Goal: Check status: Check status

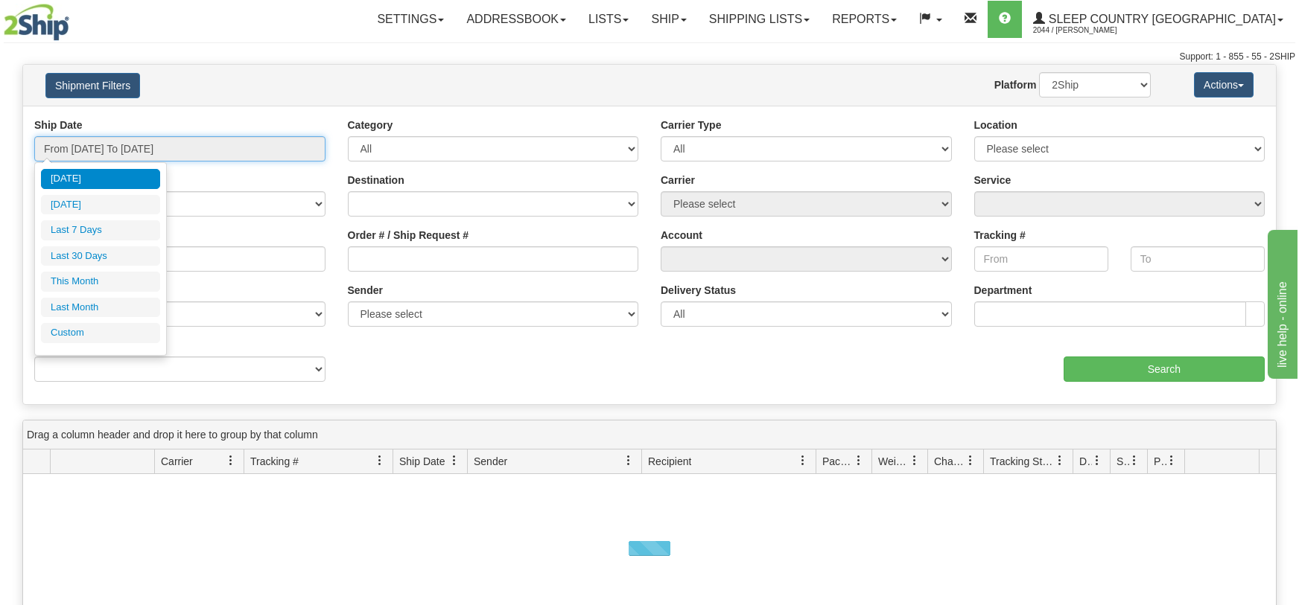
click at [311, 147] on input "From [DATE] To [DATE]" at bounding box center [179, 148] width 291 height 25
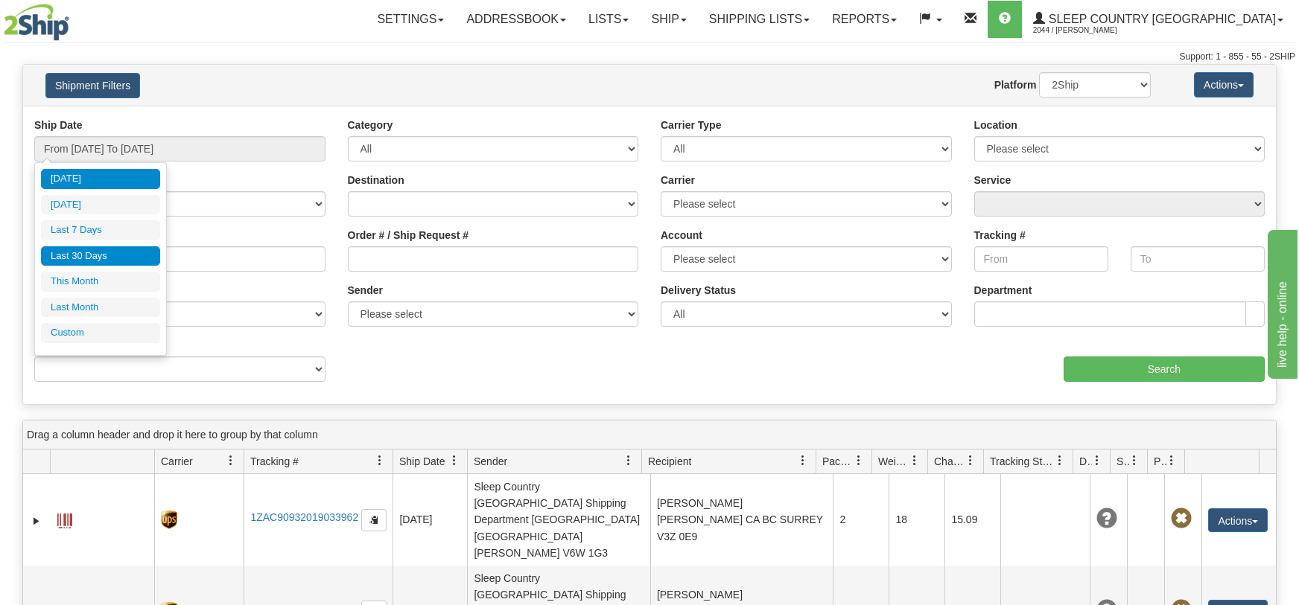
click at [128, 256] on li "Last 30 Days" at bounding box center [100, 256] width 119 height 20
type input "From [DATE] To [DATE]"
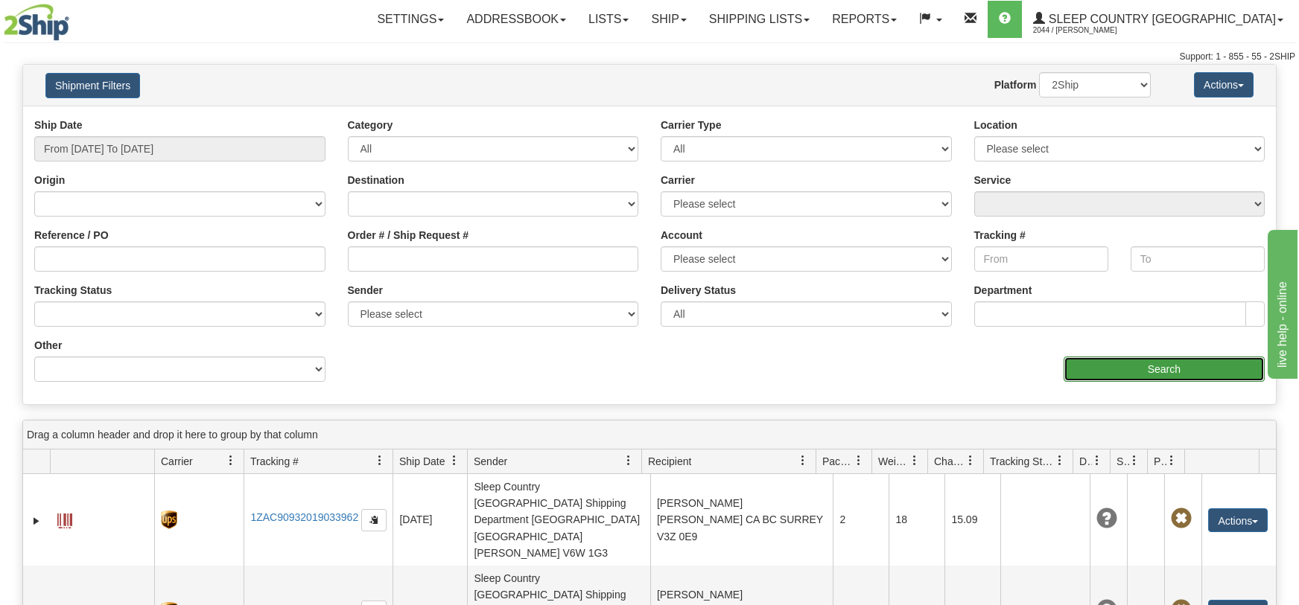
click at [1218, 372] on input "Search" at bounding box center [1163, 369] width 201 height 25
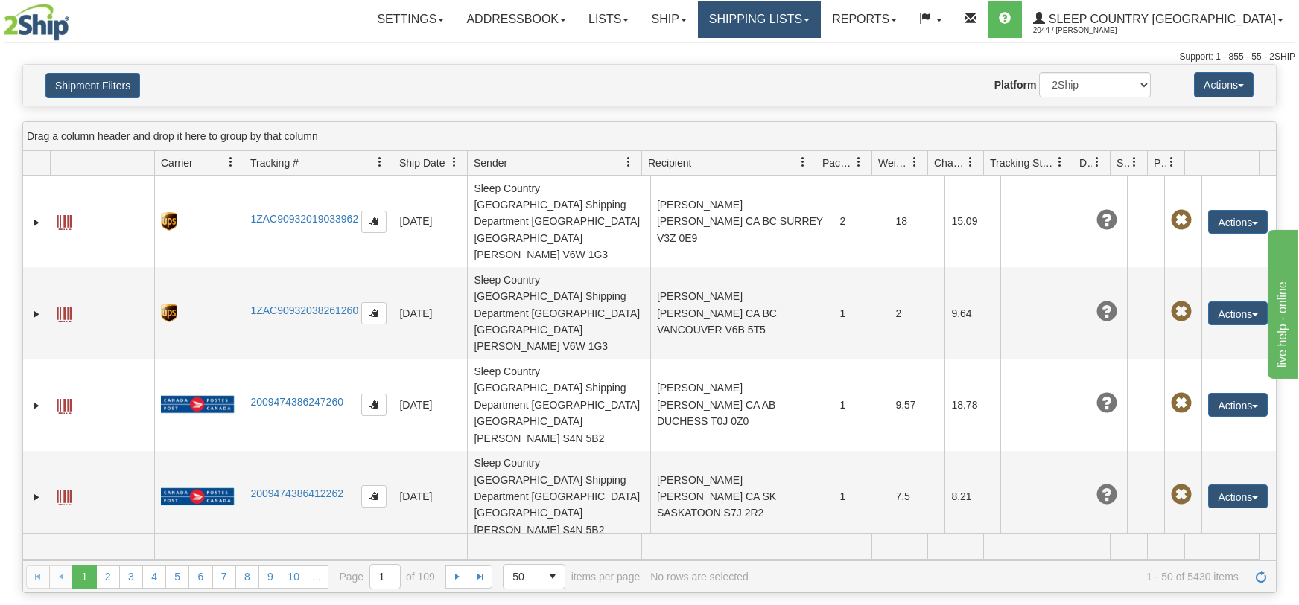
click at [821, 18] on link "Shipping lists" at bounding box center [759, 19] width 123 height 37
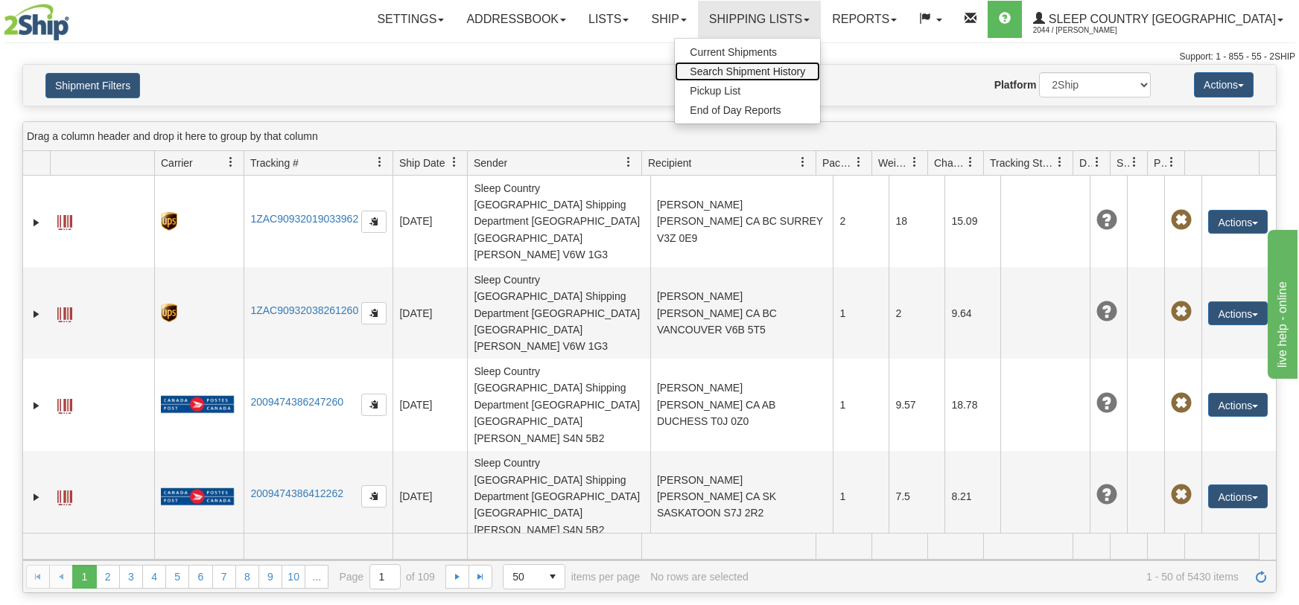
click at [805, 74] on span "Search Shipment History" at bounding box center [747, 72] width 115 height 12
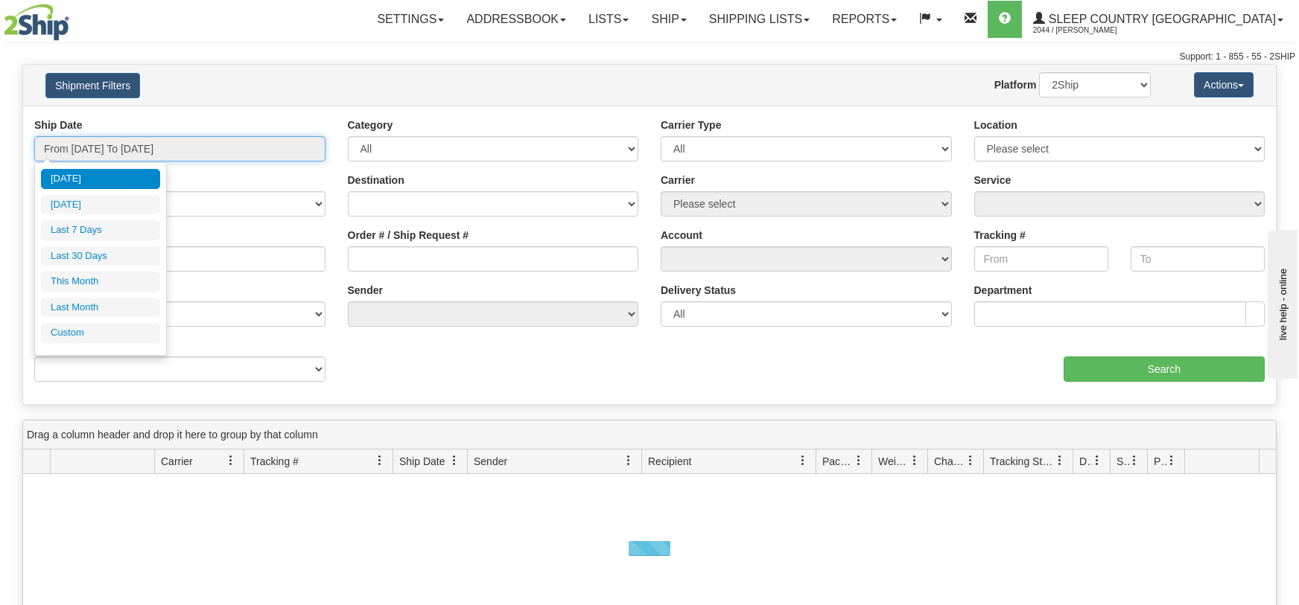
click at [318, 152] on input "From [DATE] To [DATE]" at bounding box center [179, 148] width 291 height 25
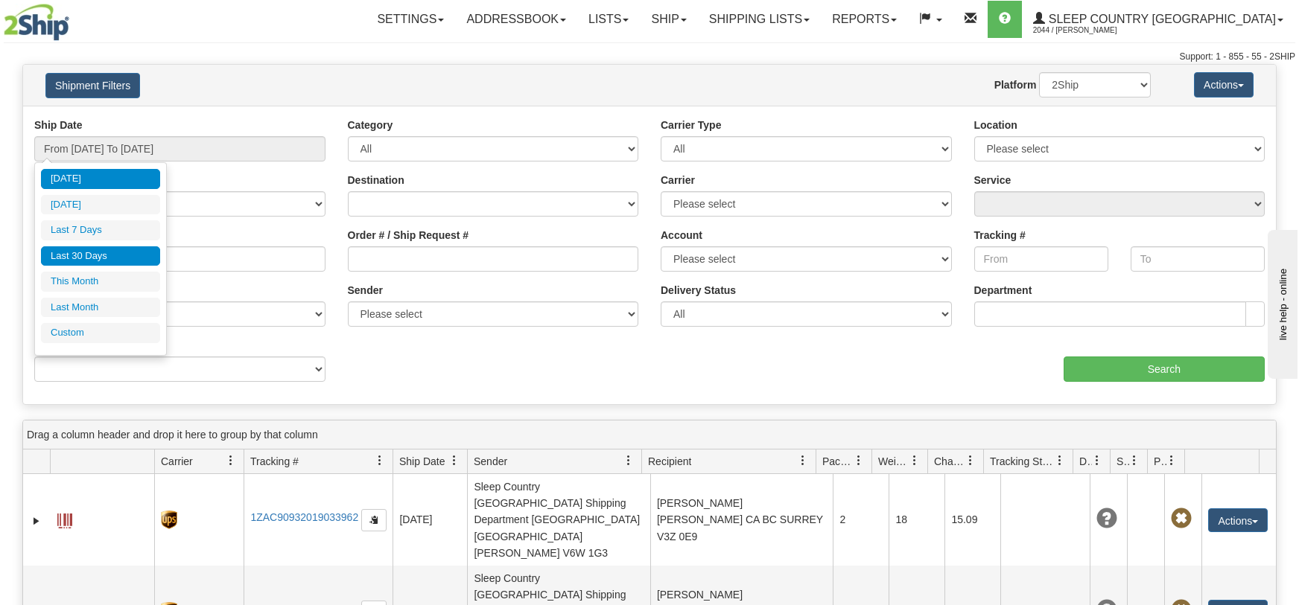
click at [77, 261] on li "Last 30 Days" at bounding box center [100, 256] width 119 height 20
type input "From [DATE] To [DATE]"
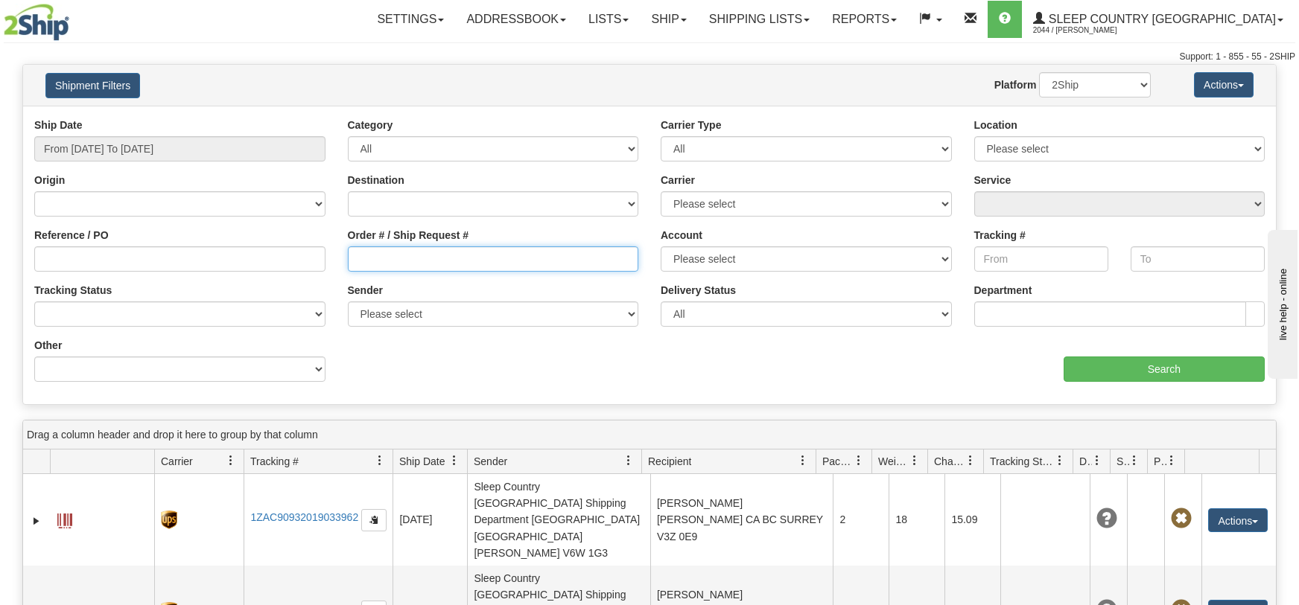
click at [354, 257] on input "Order # / Ship Request #" at bounding box center [493, 258] width 291 height 25
paste input "9000I001976"
type input "9000I001976"
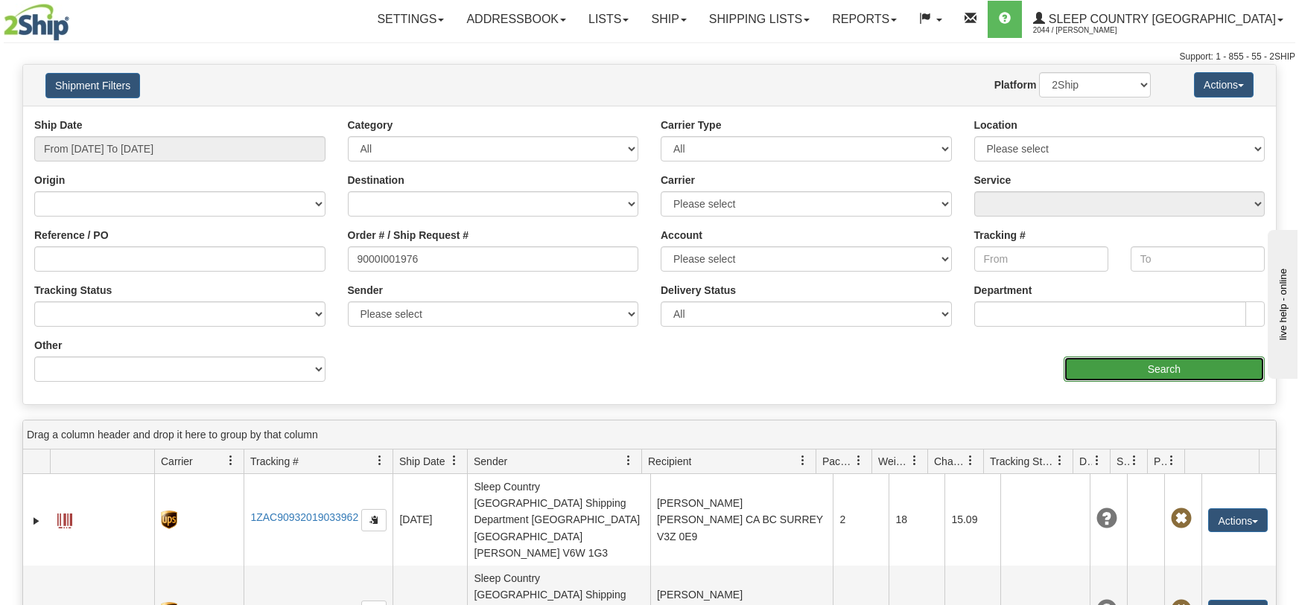
click at [1152, 366] on input "Search" at bounding box center [1163, 369] width 201 height 25
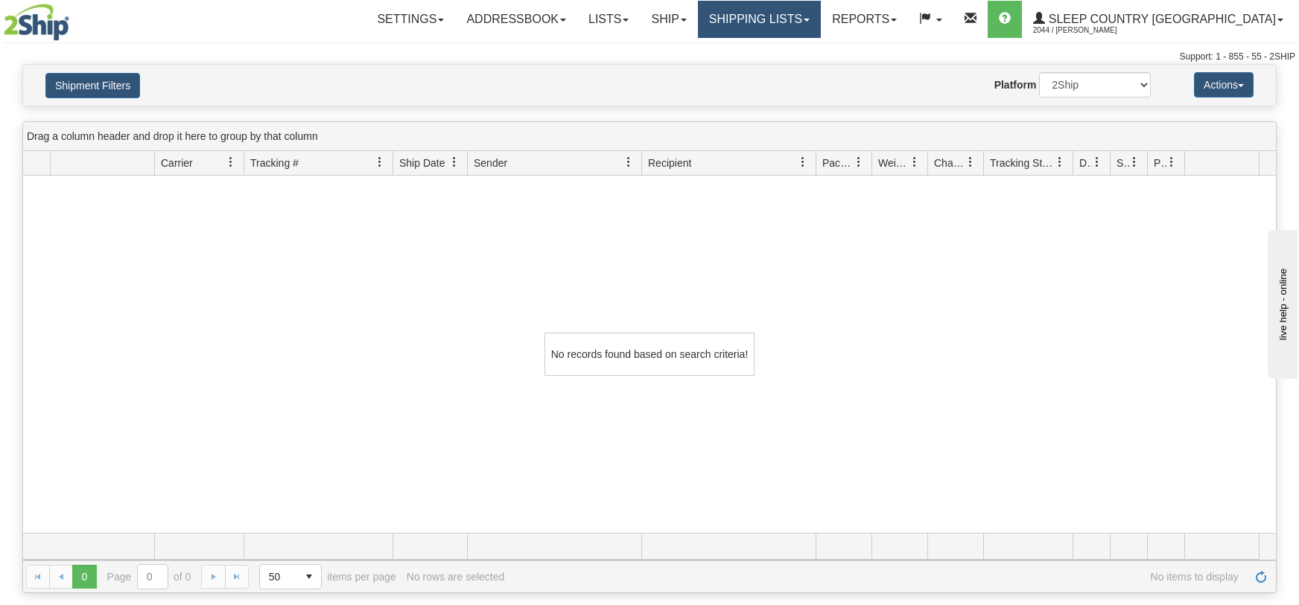
click at [821, 14] on link "Shipping lists" at bounding box center [759, 19] width 123 height 37
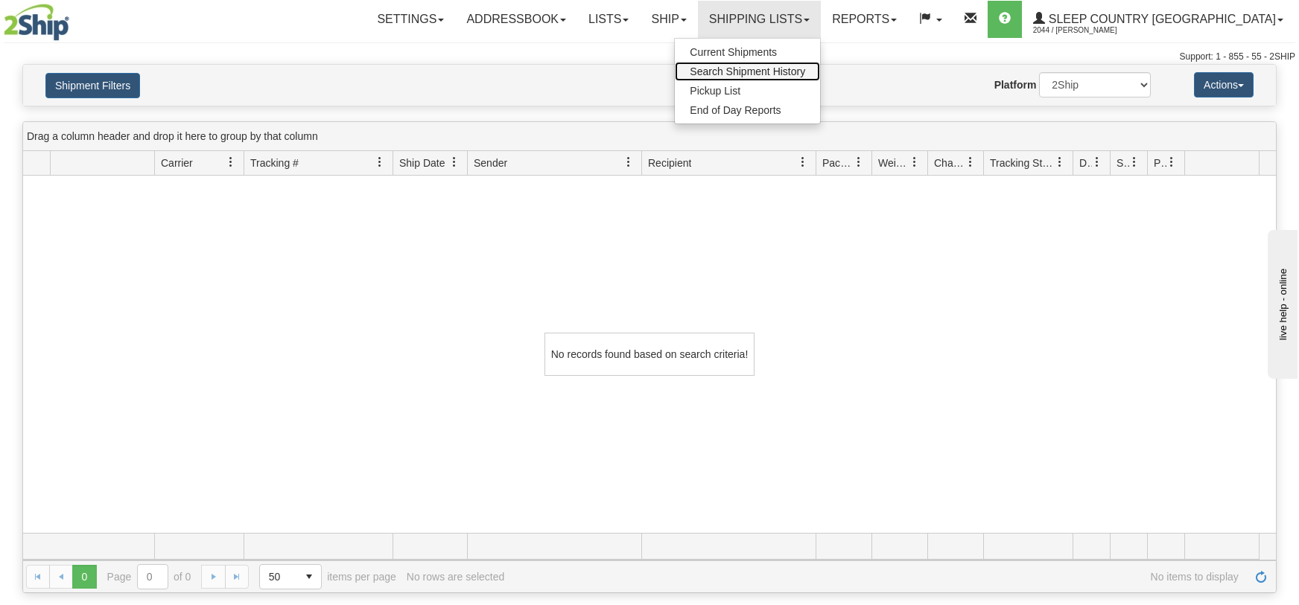
click at [805, 67] on span "Search Shipment History" at bounding box center [747, 72] width 115 height 12
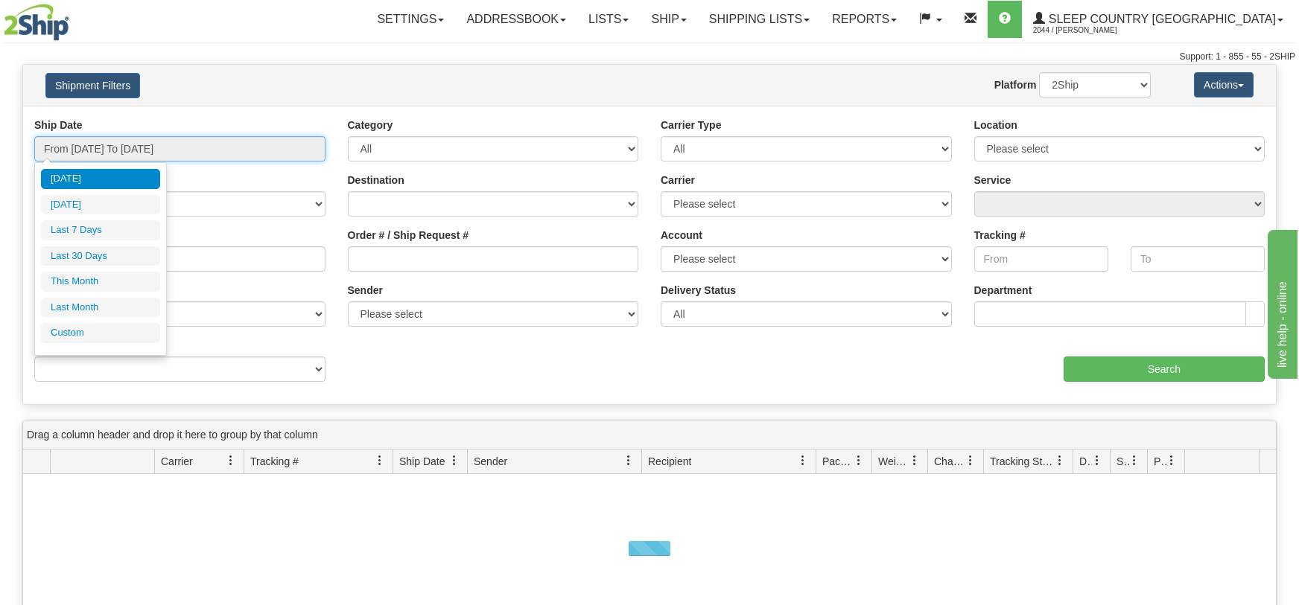
click at [308, 150] on input "From [DATE] To [DATE]" at bounding box center [179, 148] width 291 height 25
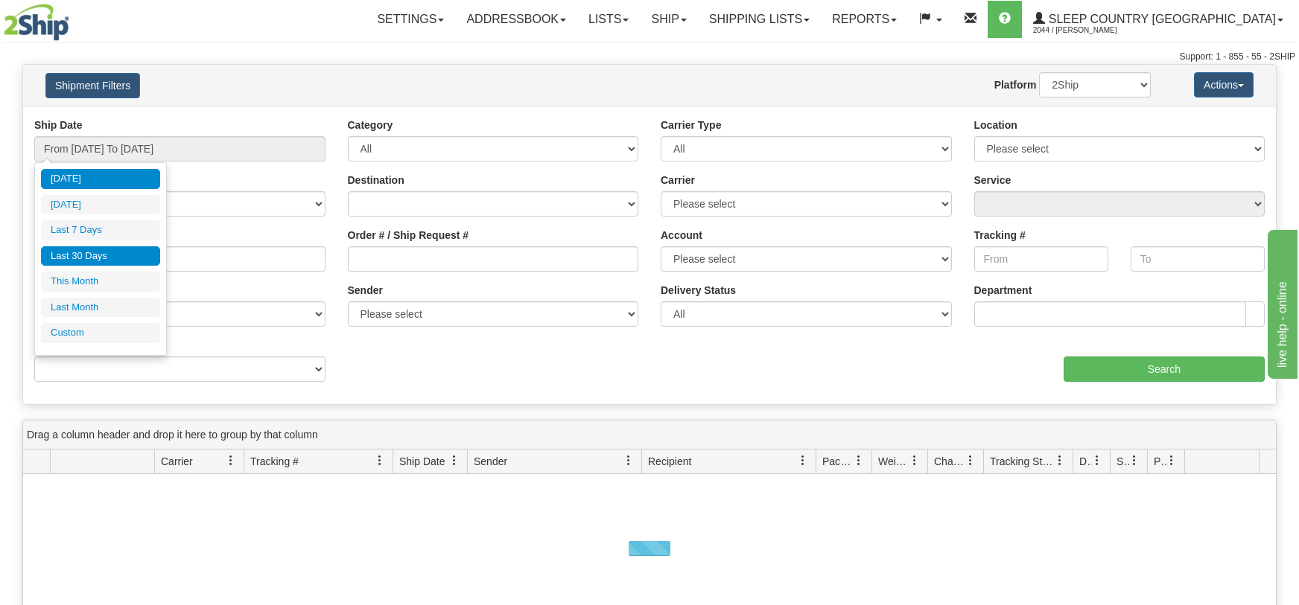
click at [98, 252] on li "Last 30 Days" at bounding box center [100, 256] width 119 height 20
type input "From [DATE] To [DATE]"
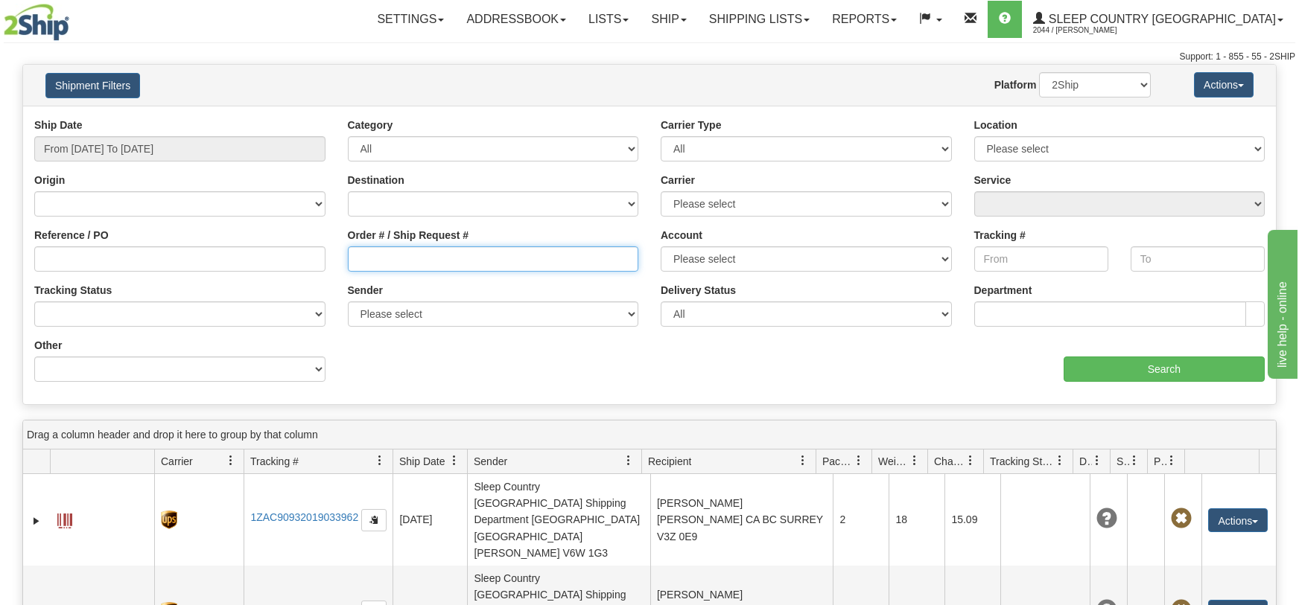
click at [348, 255] on input "Order # / Ship Request #" at bounding box center [493, 258] width 291 height 25
paste input "9000I001976"
type input "9000I001976"
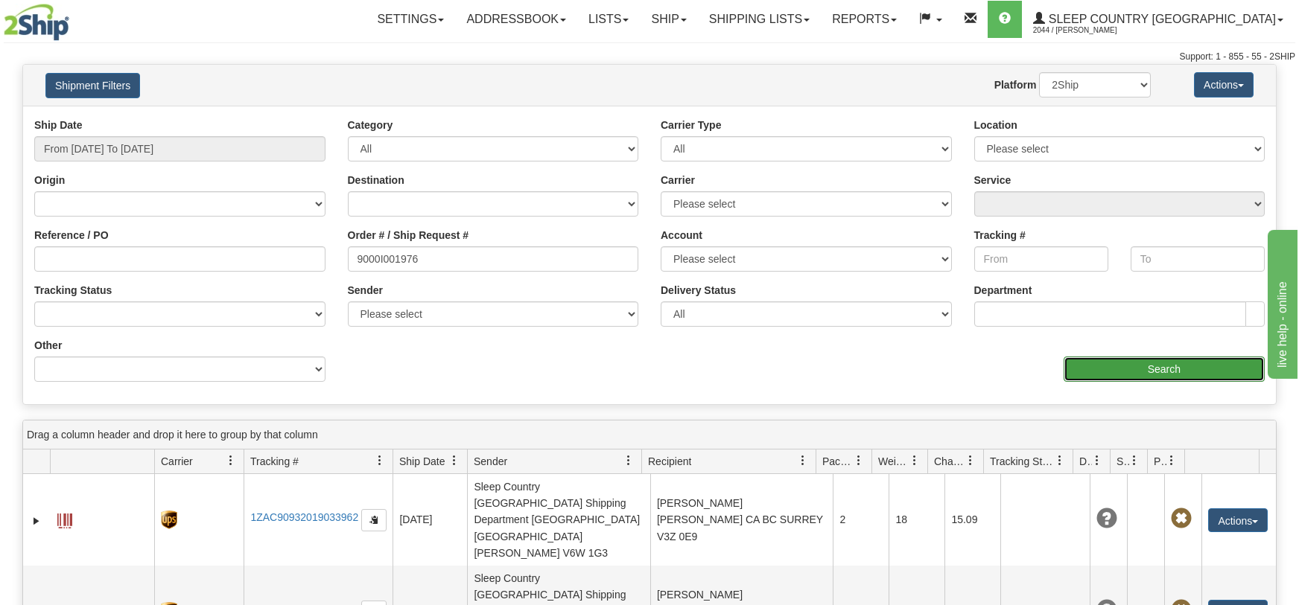
click at [1145, 361] on input "Search" at bounding box center [1163, 369] width 201 height 25
